Goal: Task Accomplishment & Management: Use online tool/utility

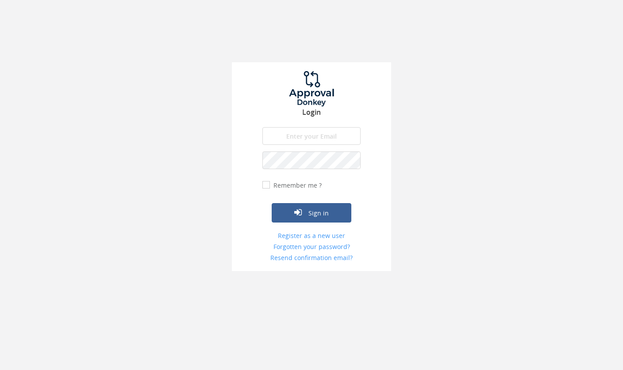
click at [344, 133] on input "email" at bounding box center [311, 136] width 98 height 18
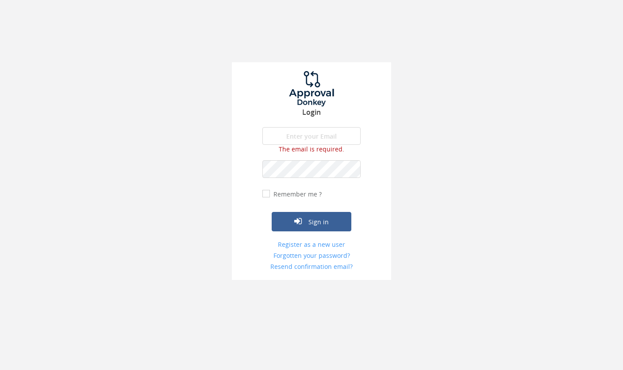
type input "[PERSON_NAME][EMAIL_ADDRESS][DOMAIN_NAME]"
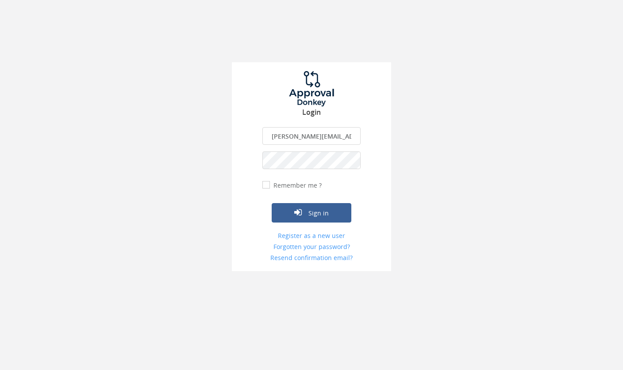
click at [267, 183] on input "Remember me ?" at bounding box center [265, 185] width 6 height 6
checkbox input "true"
click at [299, 218] on button "Sign in" at bounding box center [311, 212] width 80 height 19
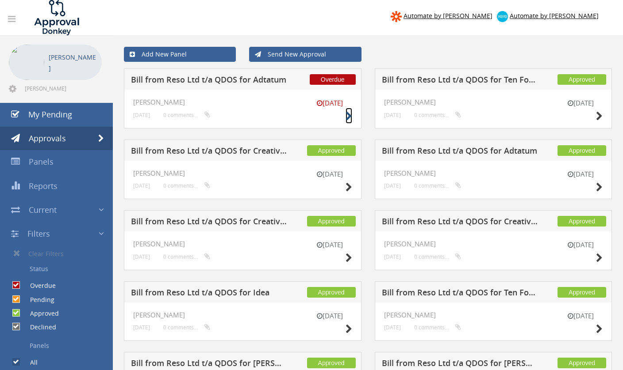
click at [348, 115] on icon at bounding box center [348, 116] width 7 height 9
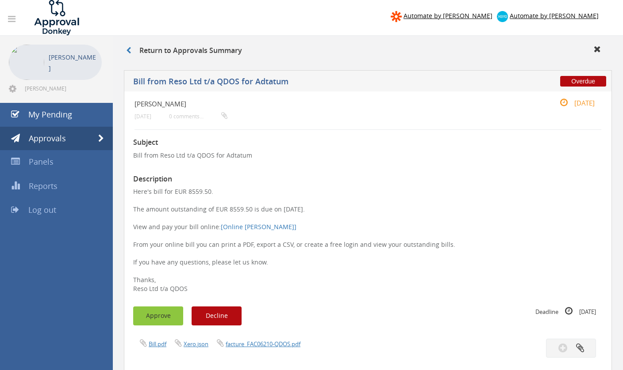
click at [157, 320] on button "Approve" at bounding box center [158, 316] width 50 height 19
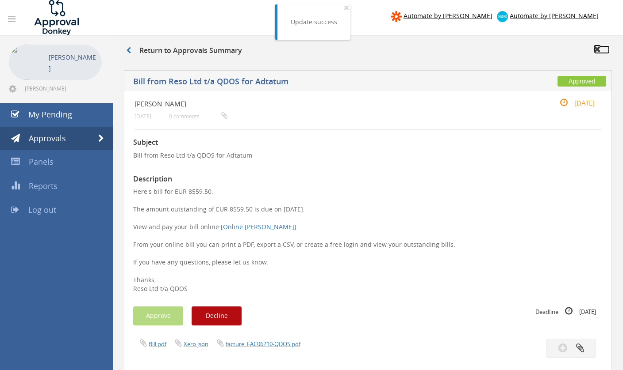
click at [595, 49] on icon at bounding box center [596, 49] width 7 height 9
click at [127, 50] on icon at bounding box center [128, 50] width 5 height 7
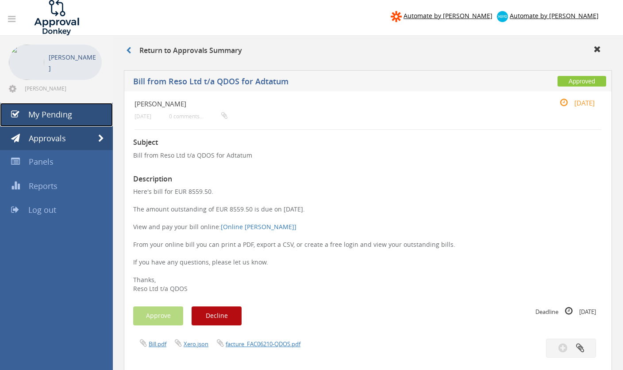
click at [54, 115] on span "My Pending" at bounding box center [50, 114] width 44 height 11
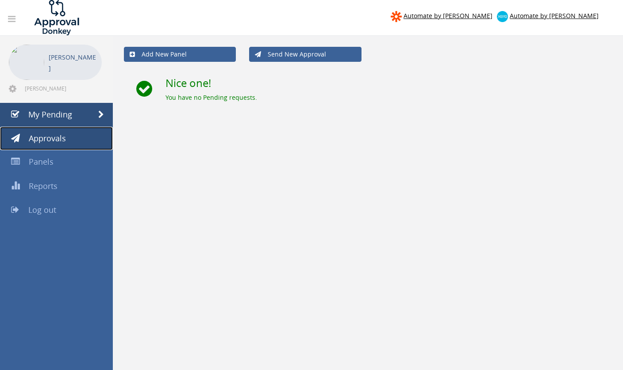
click at [54, 140] on span "Approvals" at bounding box center [47, 138] width 37 height 11
